Goal: Find specific page/section: Locate item on page

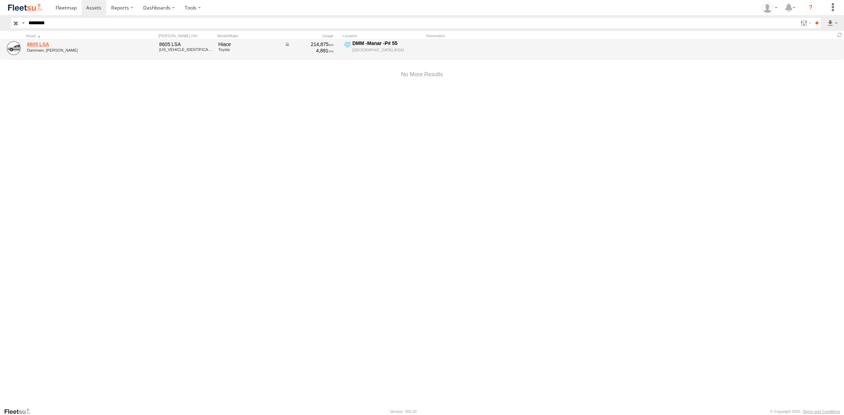
click at [31, 43] on link "8605 LSA" at bounding box center [75, 44] width 96 height 6
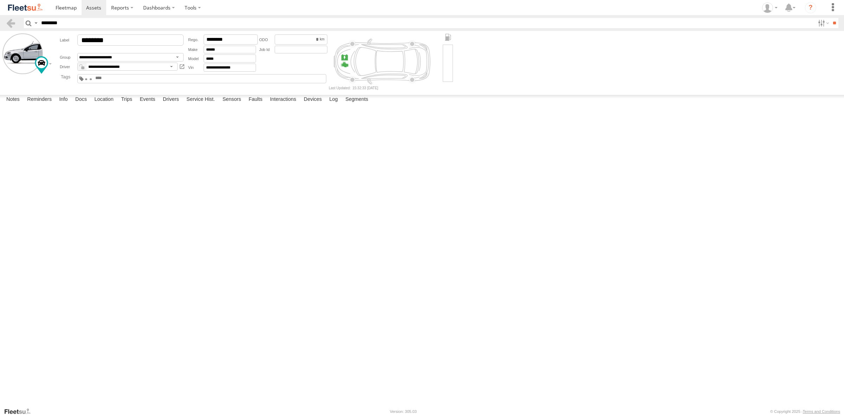
click at [98, 26] on input "********" at bounding box center [426, 23] width 776 height 10
